Goal: Task Accomplishment & Management: Manage account settings

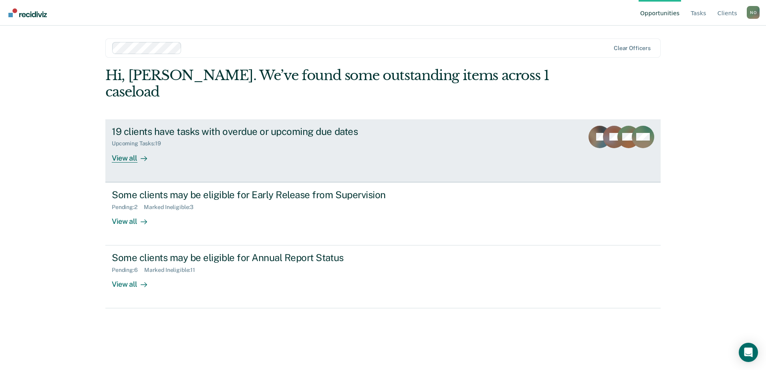
click at [345, 126] on div "19 clients have tasks with overdue or upcoming due dates" at bounding box center [252, 132] width 281 height 12
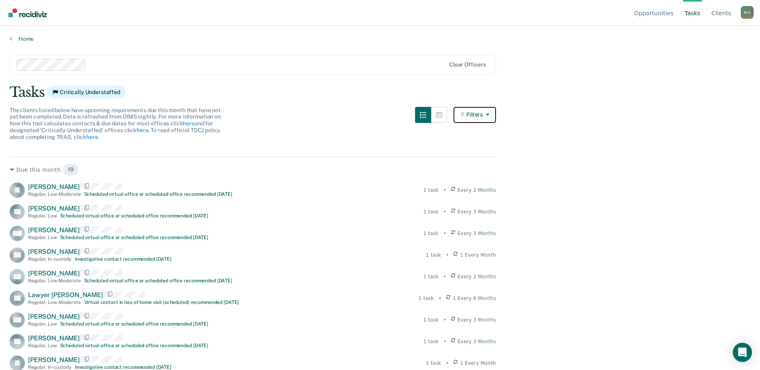
click at [489, 116] on icon "button" at bounding box center [486, 115] width 6 height 6
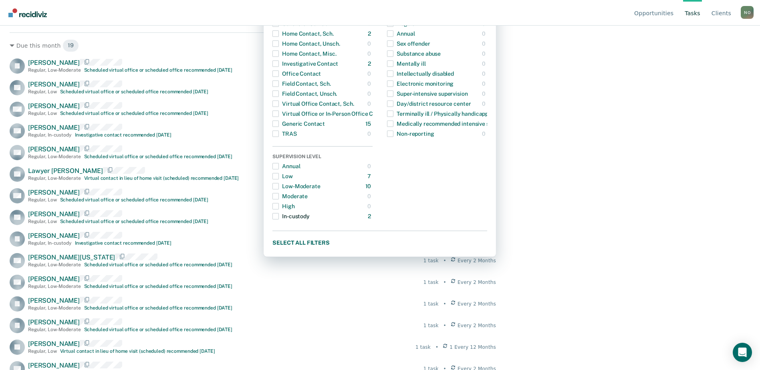
scroll to position [160, 0]
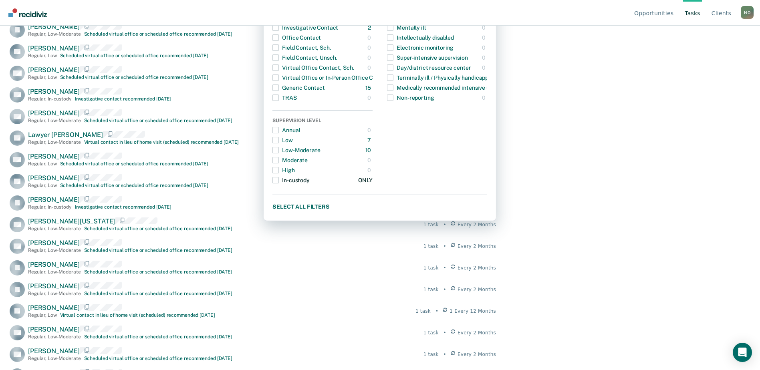
click at [279, 178] on span "Dropdown Menu" at bounding box center [275, 180] width 6 height 6
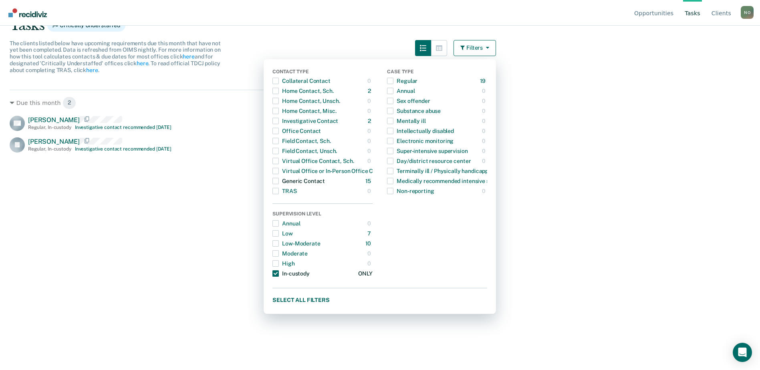
scroll to position [67, 0]
click at [279, 277] on div "Dropdown Menu" at bounding box center [275, 273] width 6 height 13
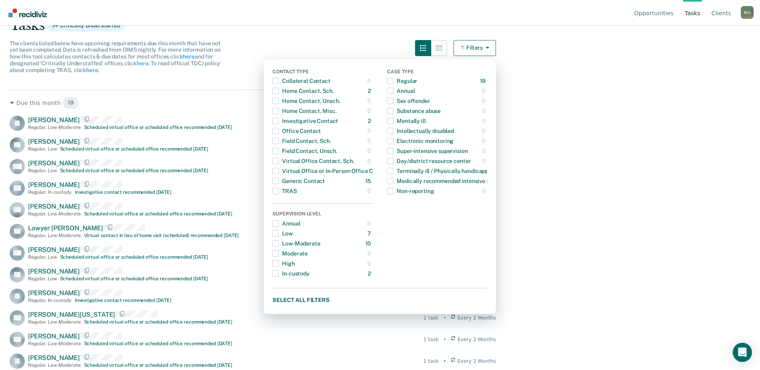
drag, startPoint x: 555, startPoint y: 84, endPoint x: 533, endPoint y: 69, distance: 26.0
click at [555, 84] on main "Clear officers Tasks Critically Understaffed The clients listed below have upco…" at bounding box center [380, 138] width 760 height 325
